Goal: Transaction & Acquisition: Purchase product/service

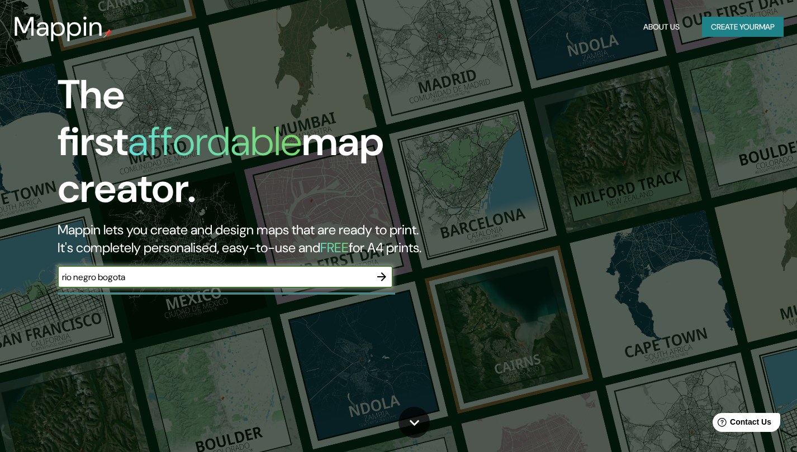
type input "rio negro bogota"
click at [385, 270] on icon "button" at bounding box center [381, 276] width 13 height 13
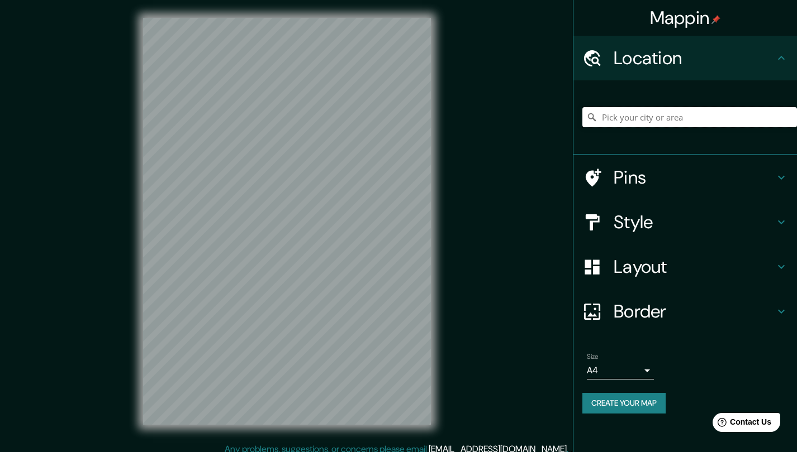
click at [640, 111] on input "Pick your city or area" at bounding box center [689, 117] width 215 height 20
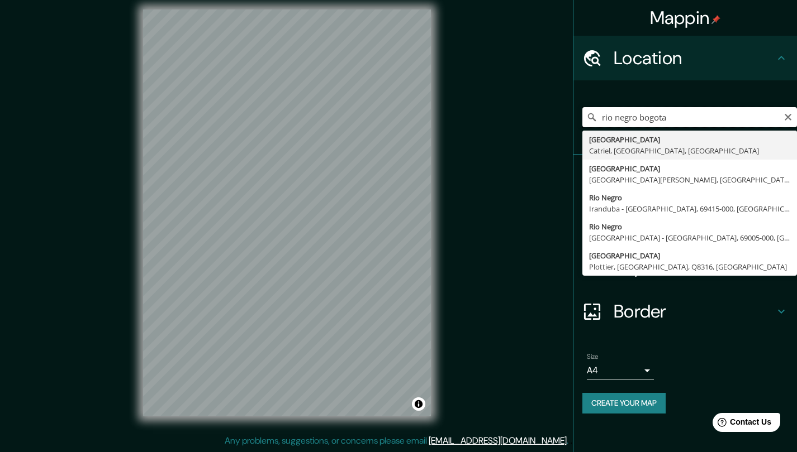
scroll to position [8, 0]
click at [616, 120] on input "rio negro bogota" at bounding box center [689, 117] width 215 height 20
click at [627, 116] on input "rionegro bogota" at bounding box center [689, 117] width 215 height 20
drag, startPoint x: 634, startPoint y: 118, endPoint x: 604, endPoint y: 118, distance: 30.2
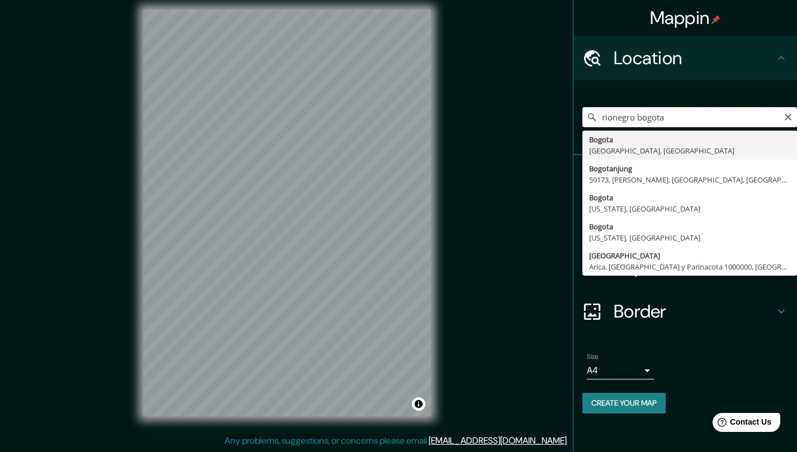
click at [604, 118] on input "rionegro bogota" at bounding box center [689, 117] width 215 height 20
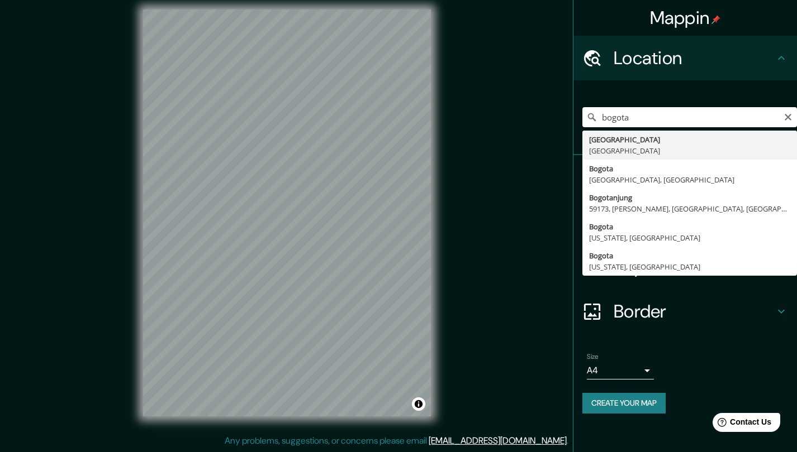
click at [635, 120] on input "bogota" at bounding box center [689, 117] width 215 height 20
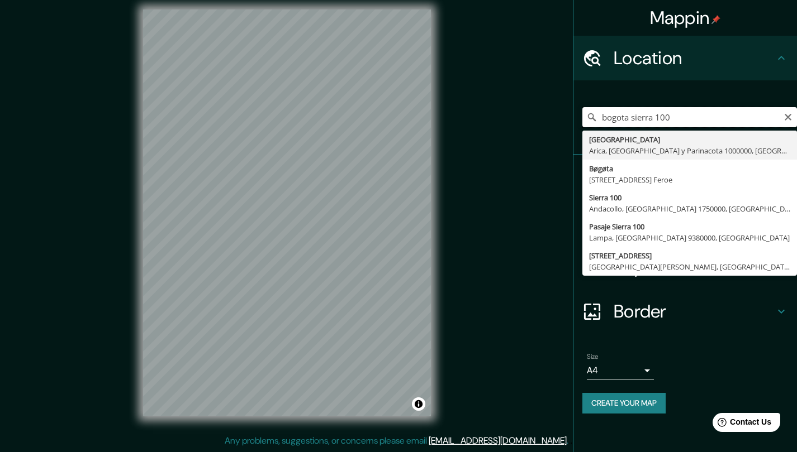
drag, startPoint x: 671, startPoint y: 122, endPoint x: 636, endPoint y: 121, distance: 35.2
click at [636, 121] on input "bogota sierra 100" at bounding box center [689, 117] width 215 height 20
drag, startPoint x: 674, startPoint y: 125, endPoint x: 627, endPoint y: 113, distance: 48.2
click at [627, 113] on input "bogota iserra 100" at bounding box center [689, 117] width 215 height 20
type input "Bogotá, Colombia"
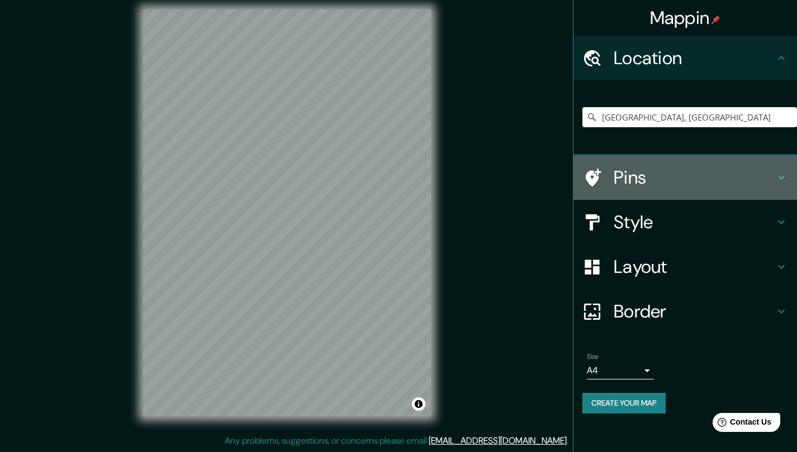
click at [703, 174] on h4 "Pins" at bounding box center [693, 177] width 161 height 22
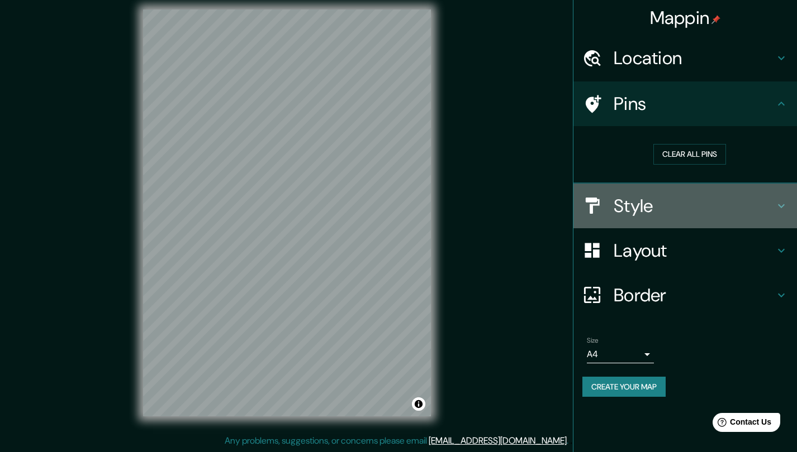
click at [673, 202] on h4 "Style" at bounding box center [693, 206] width 161 height 22
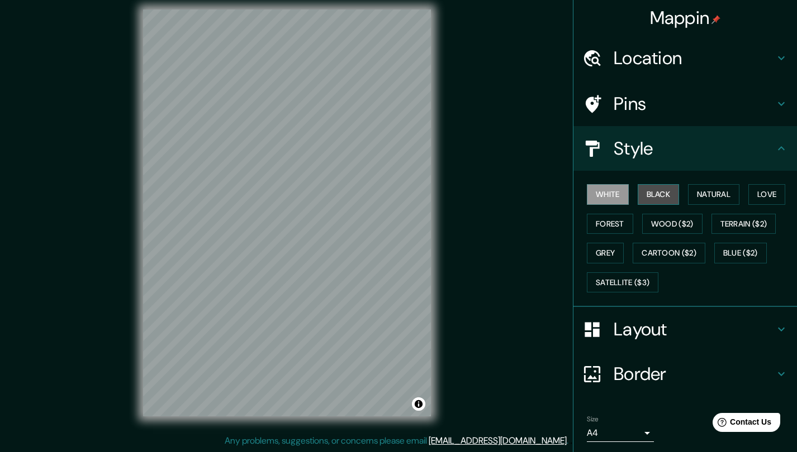
click at [656, 194] on button "Black" at bounding box center [658, 194] width 42 height 21
click at [610, 201] on button "White" at bounding box center [608, 194] width 42 height 21
click at [607, 219] on button "Forest" at bounding box center [610, 224] width 46 height 21
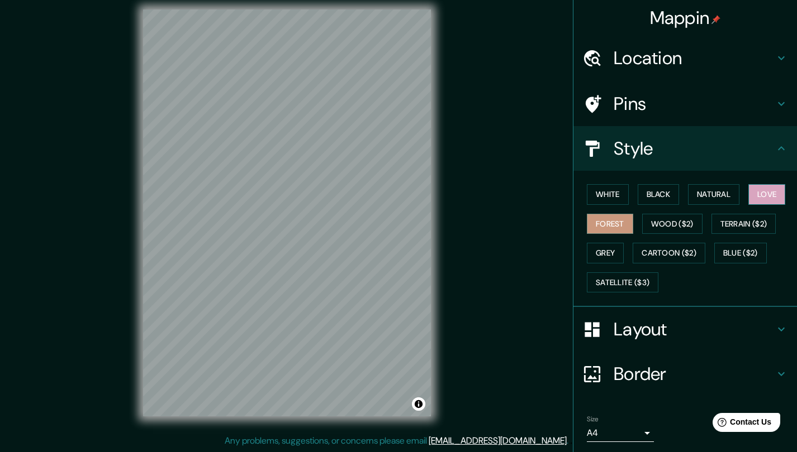
click at [761, 188] on button "Love" at bounding box center [766, 194] width 37 height 21
click at [731, 221] on button "Terrain ($2)" at bounding box center [743, 224] width 65 height 21
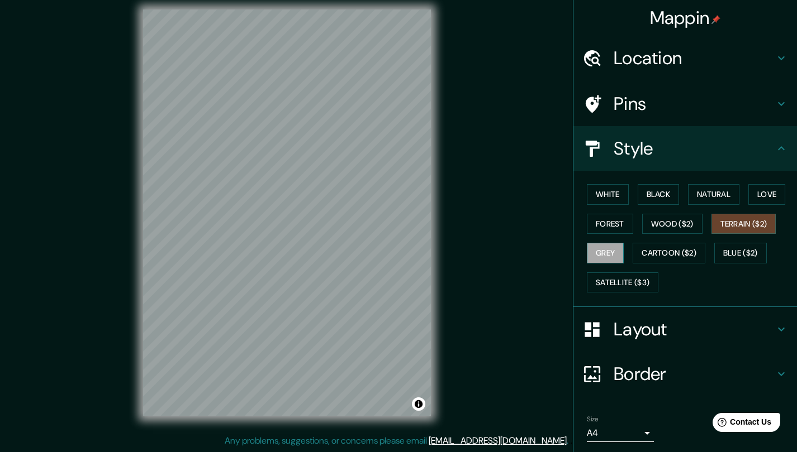
click at [605, 245] on button "Grey" at bounding box center [605, 253] width 37 height 21
click at [592, 199] on button "White" at bounding box center [608, 194] width 42 height 21
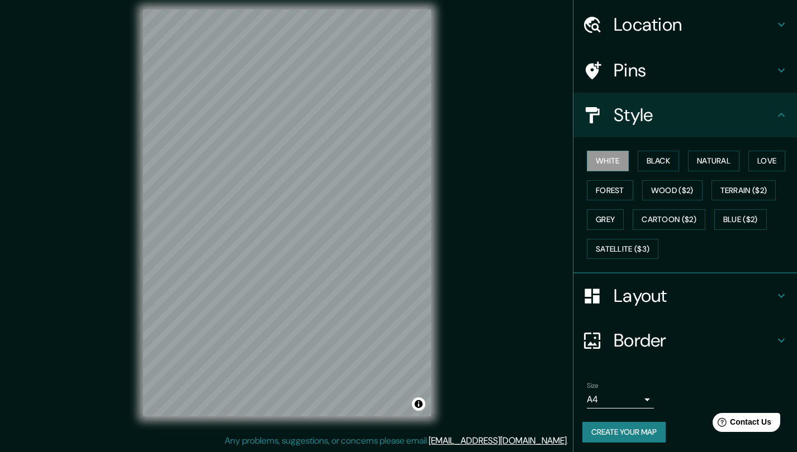
scroll to position [33, 0]
drag, startPoint x: 343, startPoint y: 299, endPoint x: 337, endPoint y: 269, distance: 30.2
click at [337, 269] on div at bounding box center [339, 265] width 9 height 9
click at [222, 180] on div at bounding box center [223, 177] width 9 height 9
drag, startPoint x: 222, startPoint y: 180, endPoint x: 234, endPoint y: 188, distance: 14.6
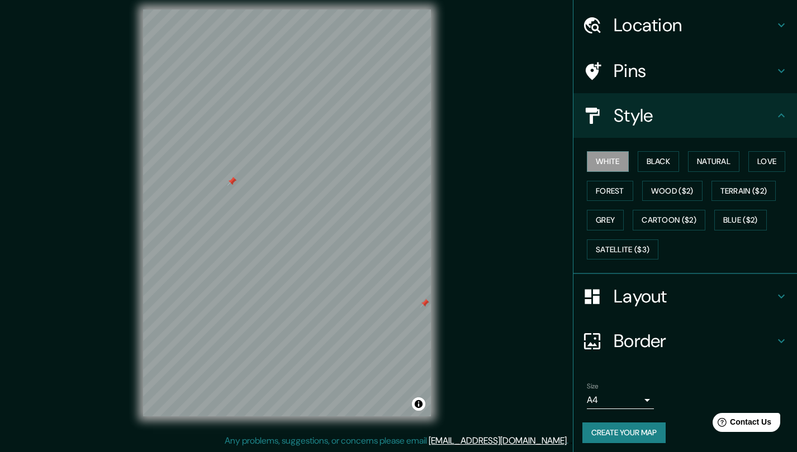
click at [234, 186] on div at bounding box center [231, 181] width 9 height 9
drag, startPoint x: 234, startPoint y: 188, endPoint x: 218, endPoint y: 198, distance: 18.6
click at [218, 198] on div at bounding box center [221, 194] width 9 height 9
click at [679, 78] on h4 "Pins" at bounding box center [693, 71] width 161 height 22
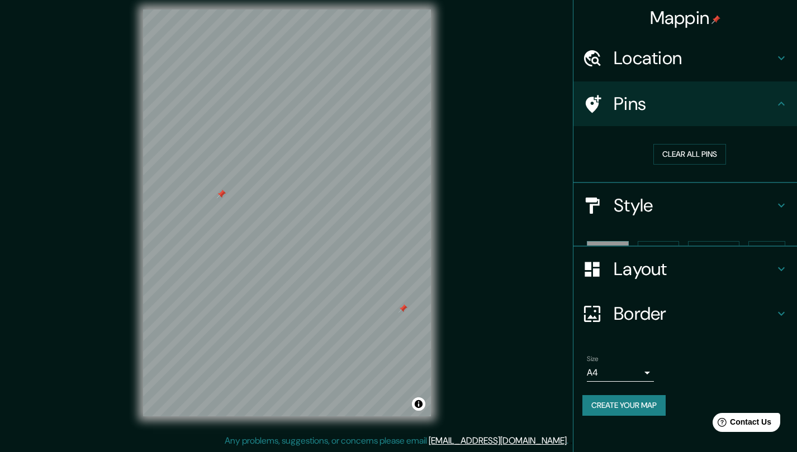
scroll to position [0, 0]
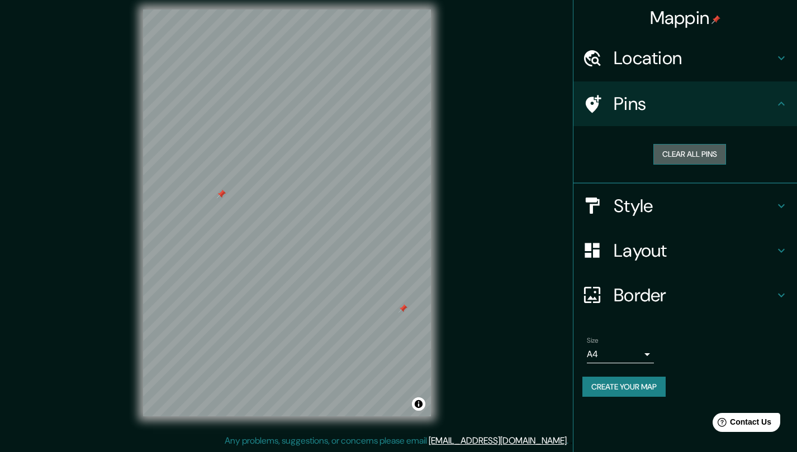
click at [684, 151] on button "Clear all pins" at bounding box center [689, 154] width 73 height 21
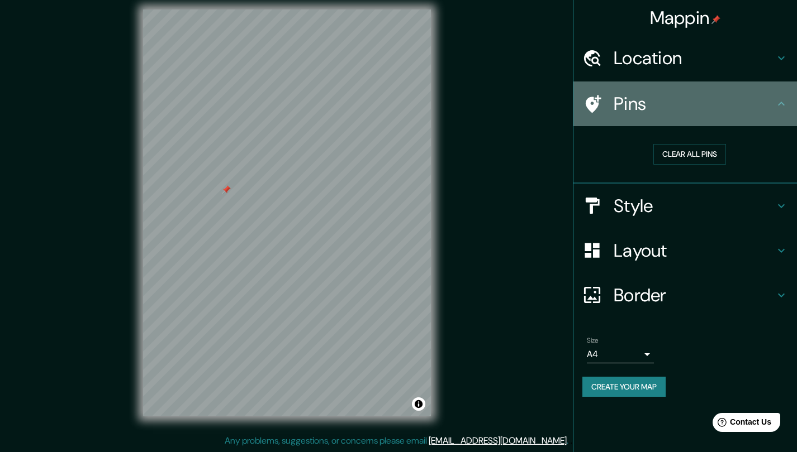
click at [755, 98] on h4 "Pins" at bounding box center [693, 104] width 161 height 22
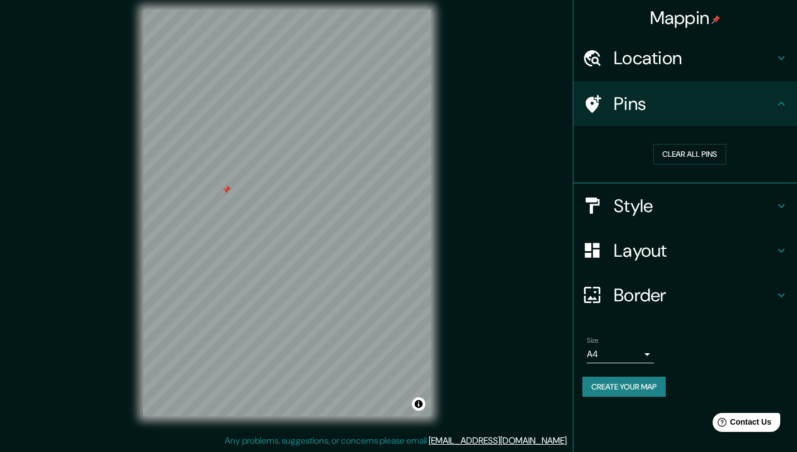
click at [633, 383] on button "Create your map" at bounding box center [623, 387] width 83 height 21
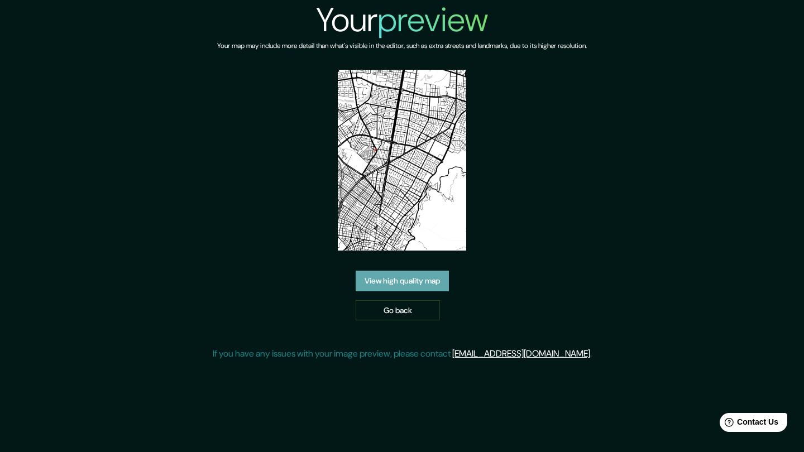
click at [387, 275] on link "View high quality map" at bounding box center [402, 281] width 93 height 21
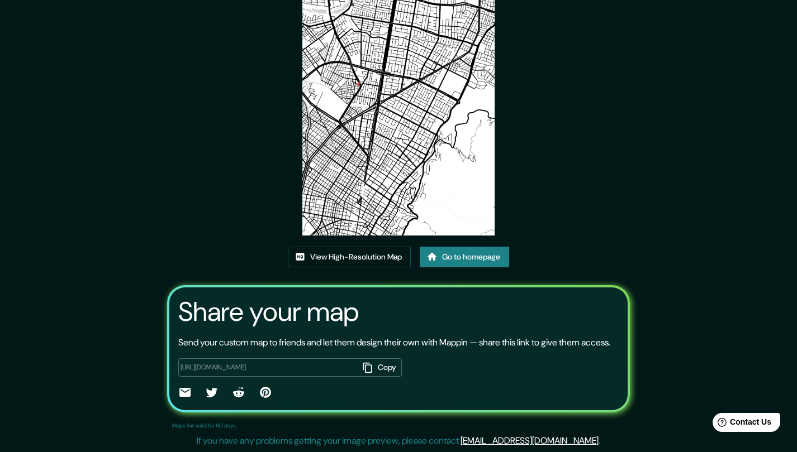
scroll to position [97, 0]
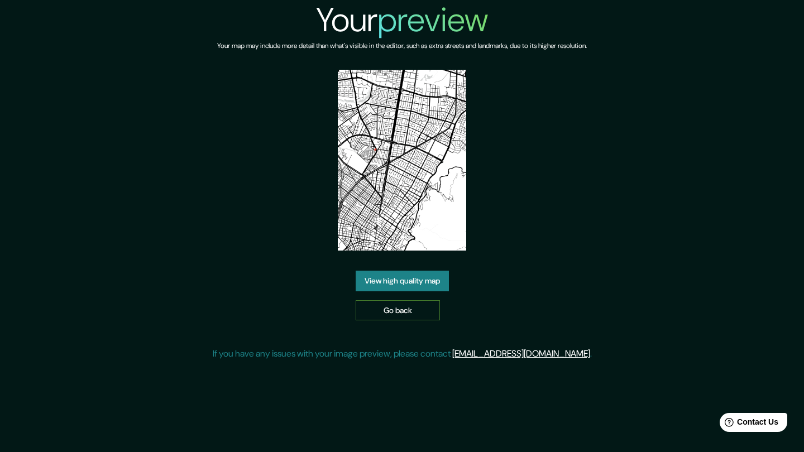
click at [391, 313] on link "Go back" at bounding box center [398, 311] width 84 height 21
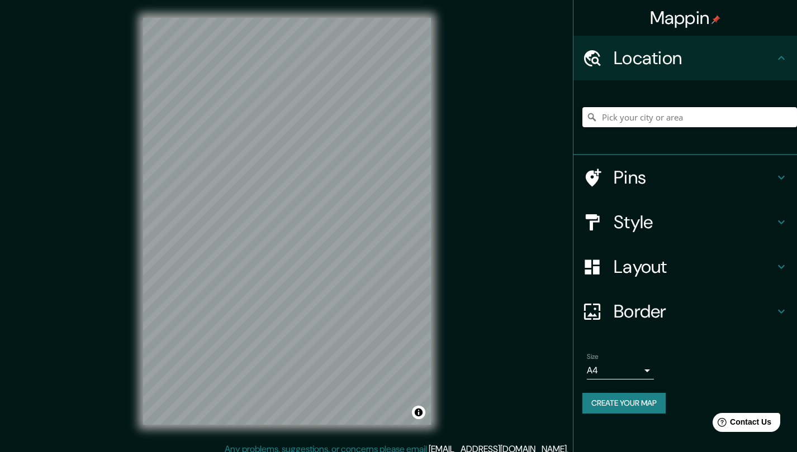
click at [616, 122] on input "Pick your city or area" at bounding box center [689, 117] width 215 height 20
type input "g"
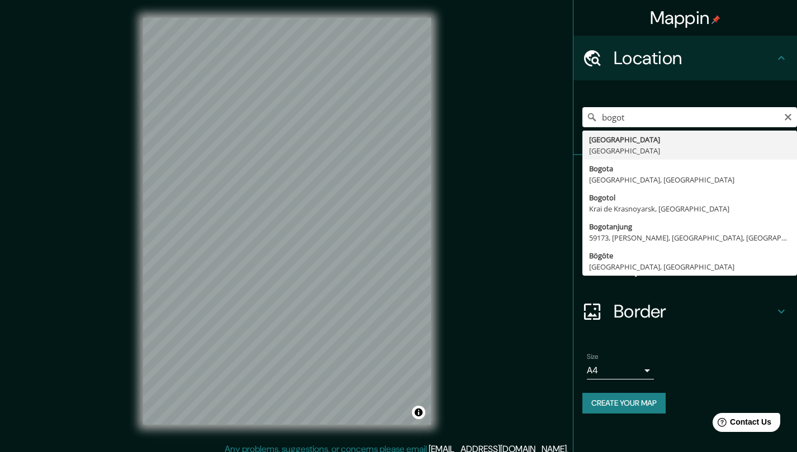
drag, startPoint x: 618, startPoint y: 125, endPoint x: 625, endPoint y: 146, distance: 21.7
type input "Bogotá, Colombia"
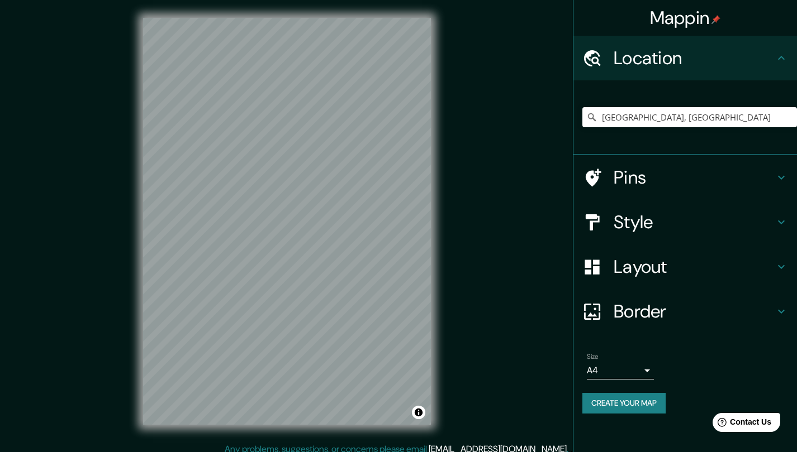
drag, startPoint x: 658, startPoint y: 403, endPoint x: 652, endPoint y: 402, distance: 5.6
click at [656, 402] on button "Create your map" at bounding box center [623, 403] width 83 height 21
click at [619, 407] on button "Create your map" at bounding box center [623, 403] width 83 height 21
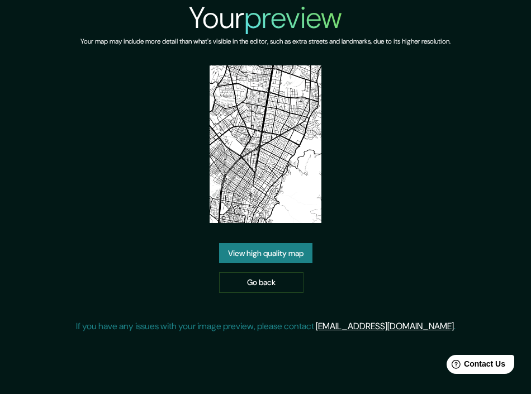
click at [269, 254] on link "View high quality map" at bounding box center [265, 253] width 93 height 21
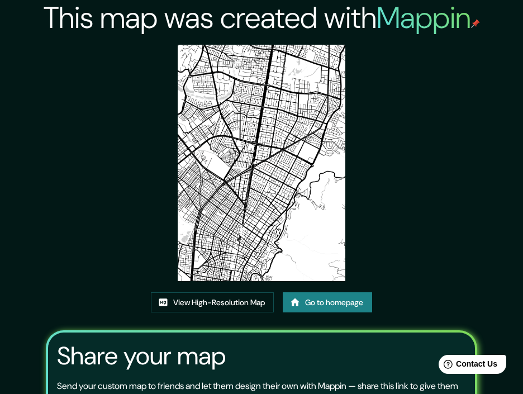
scroll to position [18, 0]
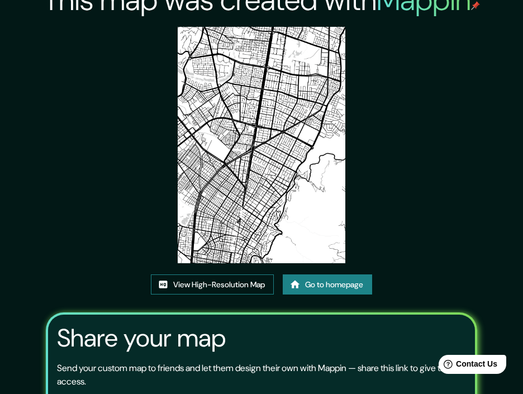
click at [215, 284] on link "View High-Resolution Map" at bounding box center [212, 284] width 123 height 21
